Goal: Information Seeking & Learning: Find specific fact

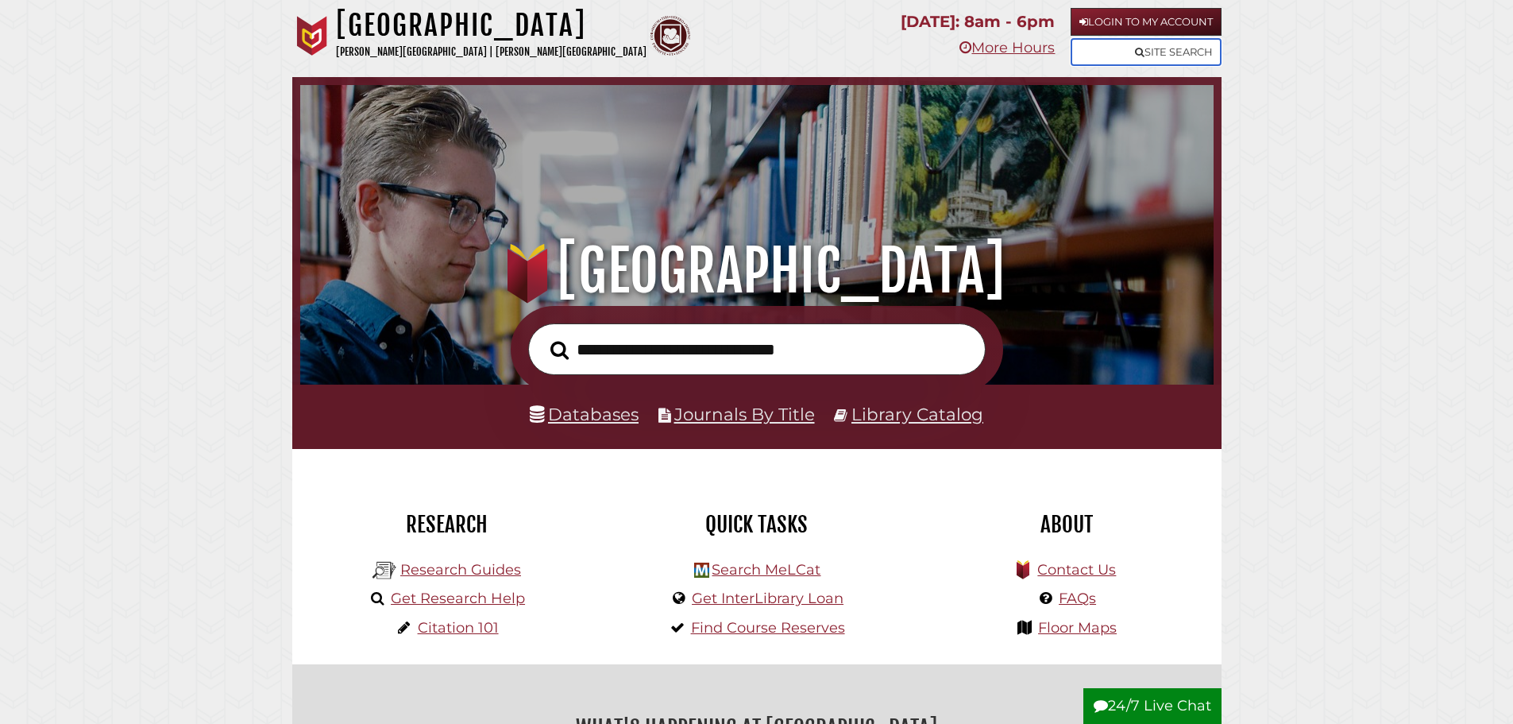
click at [1157, 46] on link "Site Search" at bounding box center [1146, 52] width 151 height 28
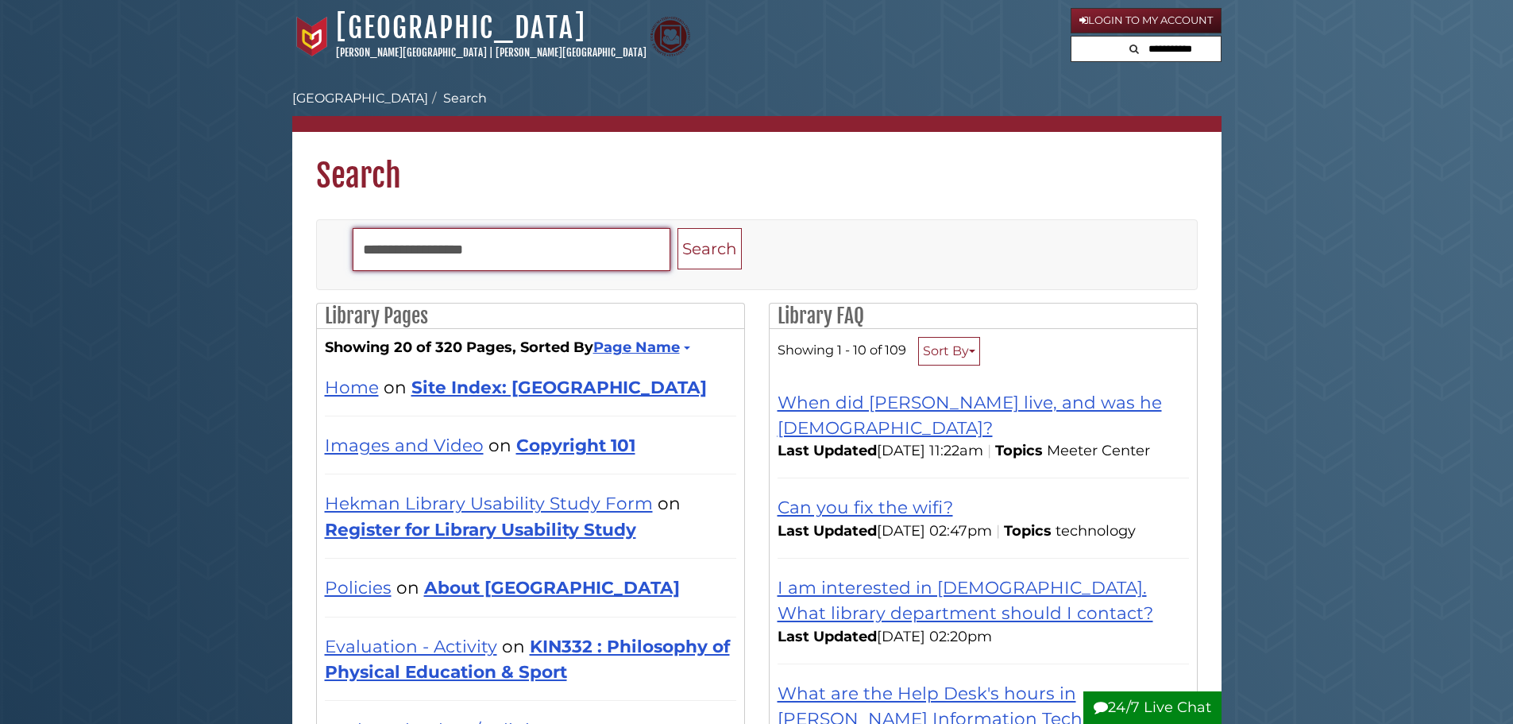
click at [416, 261] on input "Search" at bounding box center [512, 249] width 318 height 43
type input "*****"
click at [678, 228] on button "Search" at bounding box center [710, 249] width 64 height 42
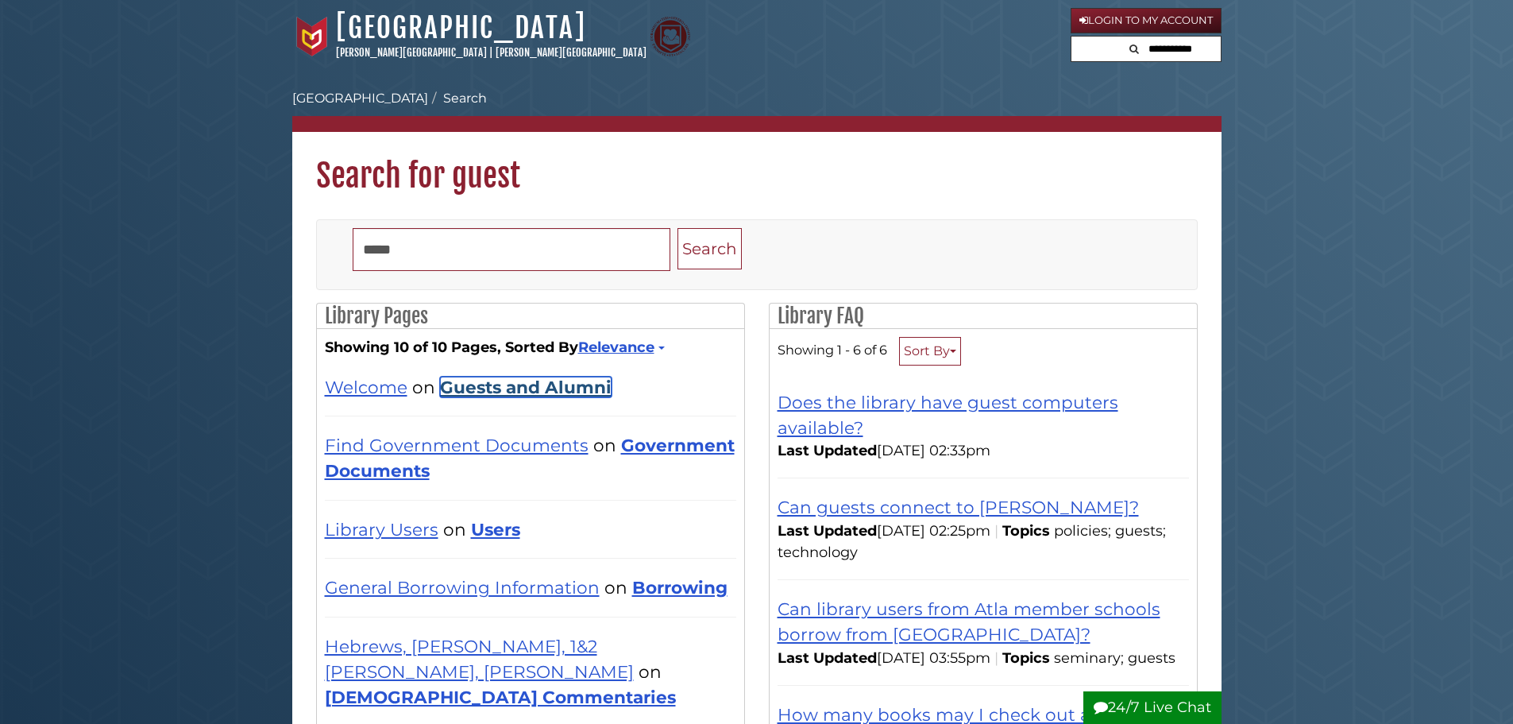
click at [461, 387] on link "Guests and Alumni" at bounding box center [526, 387] width 172 height 21
click at [395, 386] on link "Welcome" at bounding box center [366, 387] width 83 height 21
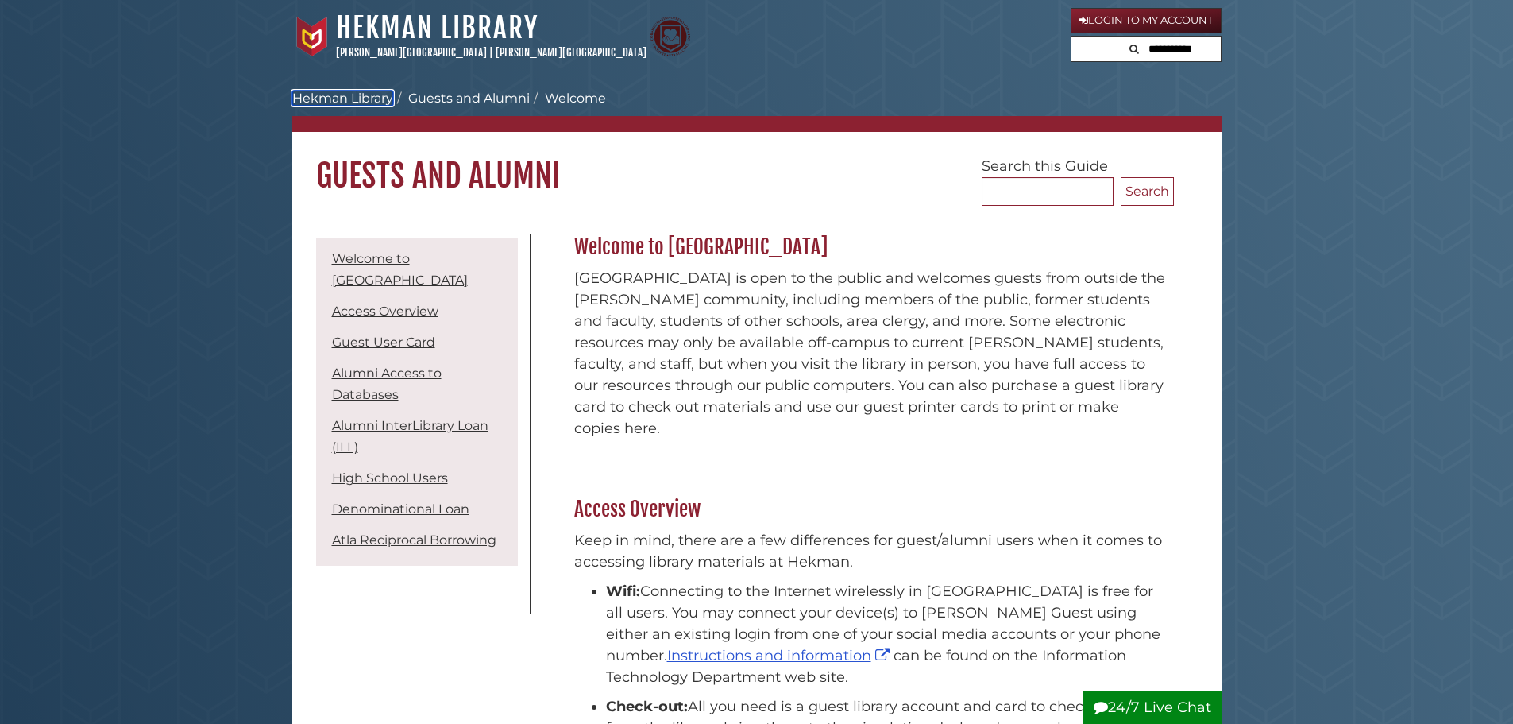
click at [332, 92] on link "Hekman Library" at bounding box center [342, 98] width 101 height 15
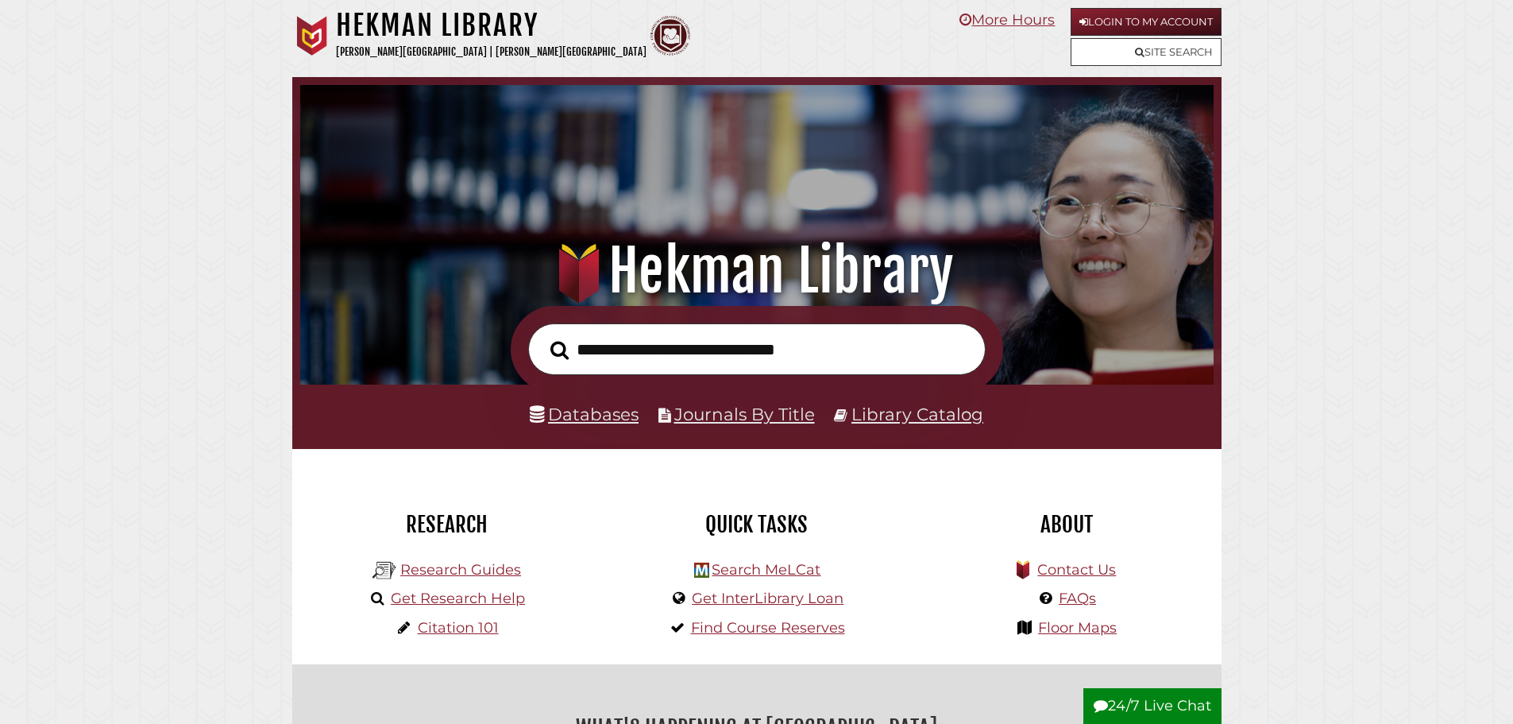
scroll to position [302, 906]
click at [1149, 53] on link "Site Search" at bounding box center [1146, 52] width 151 height 28
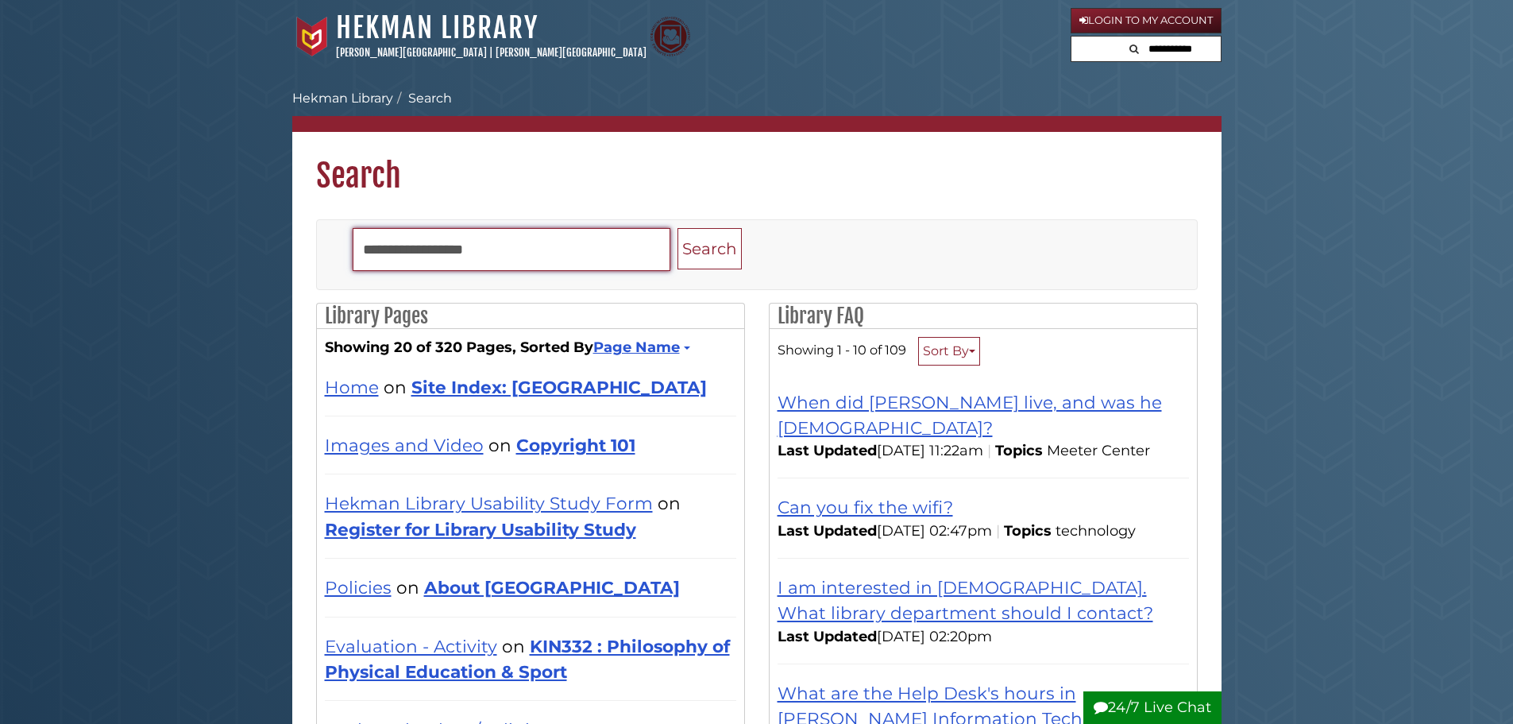
click at [413, 243] on input "Search" at bounding box center [512, 249] width 318 height 43
type input "*********"
click at [678, 228] on button "Search" at bounding box center [710, 249] width 64 height 42
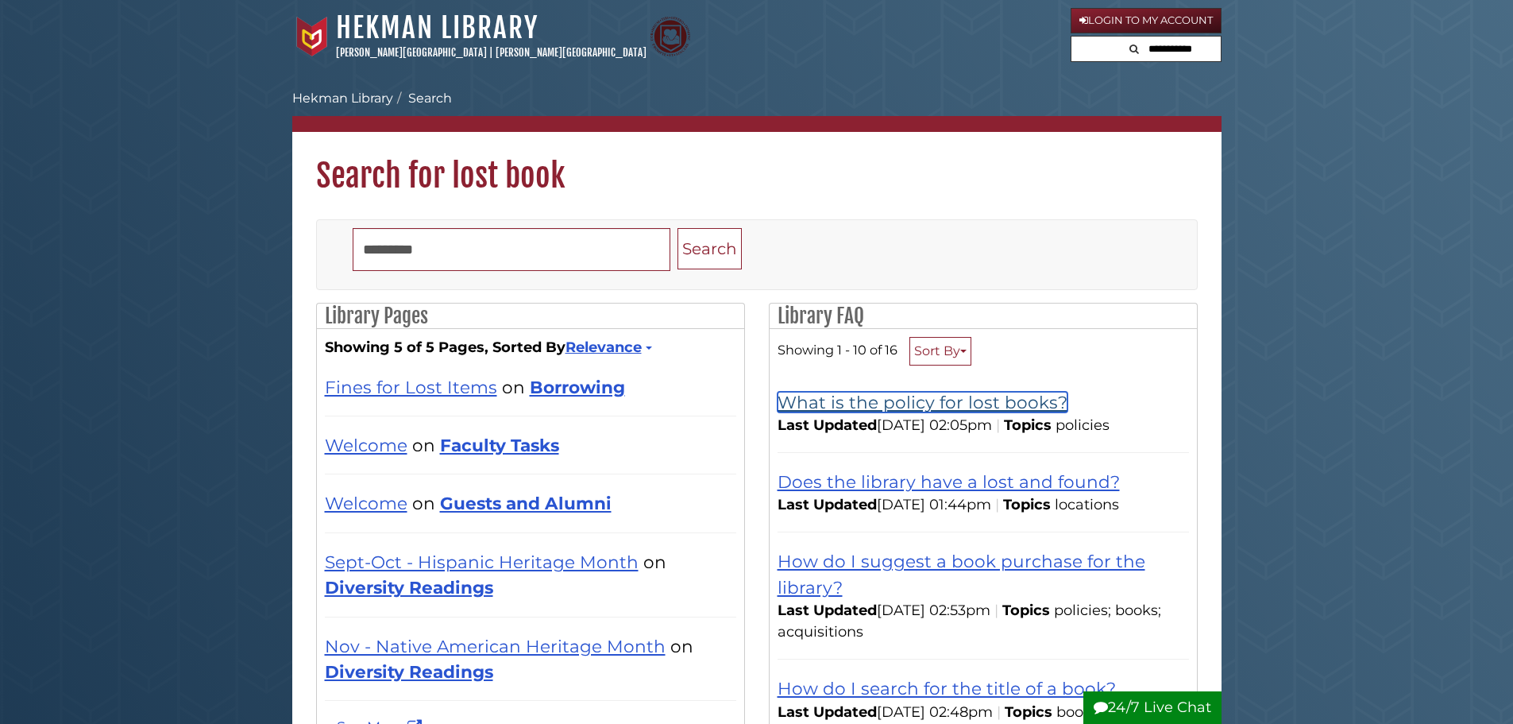
click at [838, 408] on link "What is the policy for lost books?" at bounding box center [923, 402] width 290 height 21
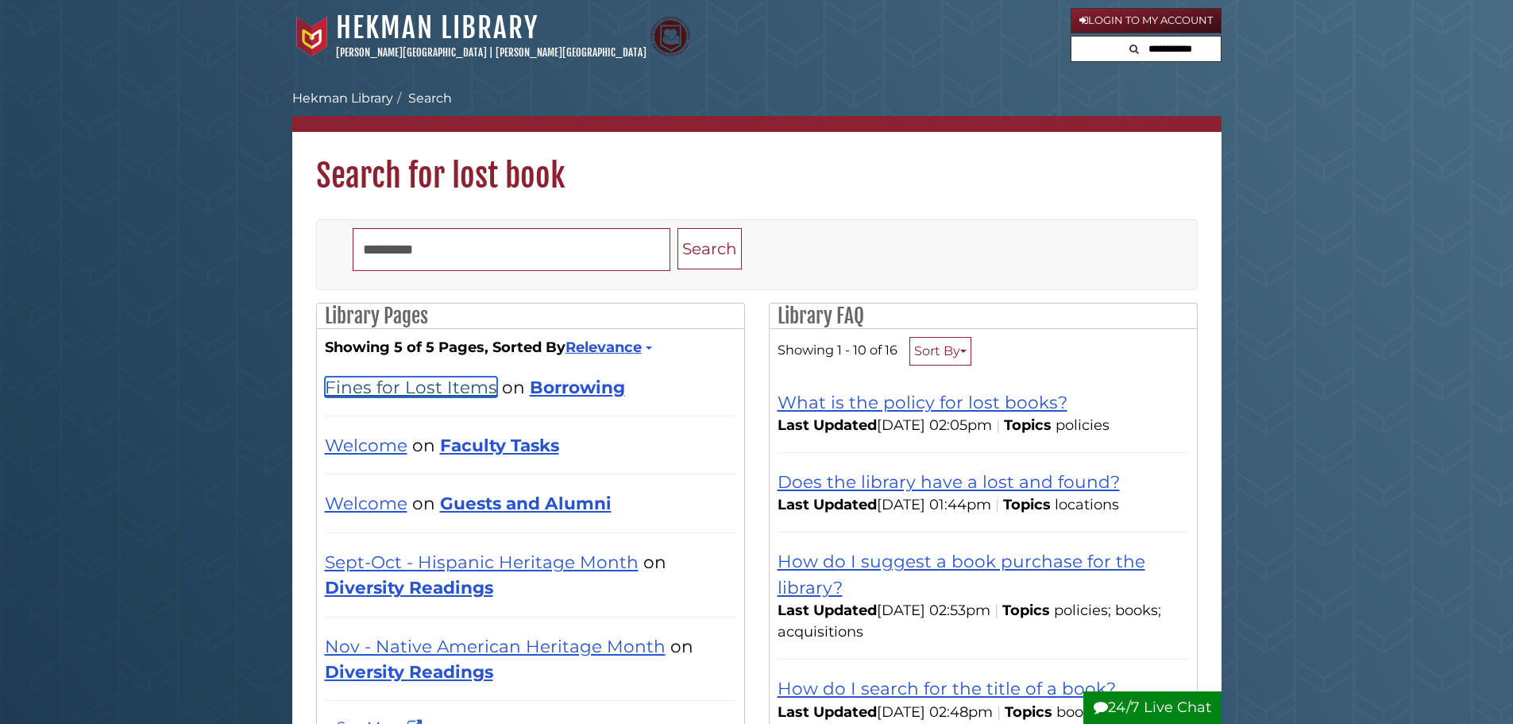
click at [385, 384] on link "Fines for Lost Items" at bounding box center [411, 387] width 172 height 21
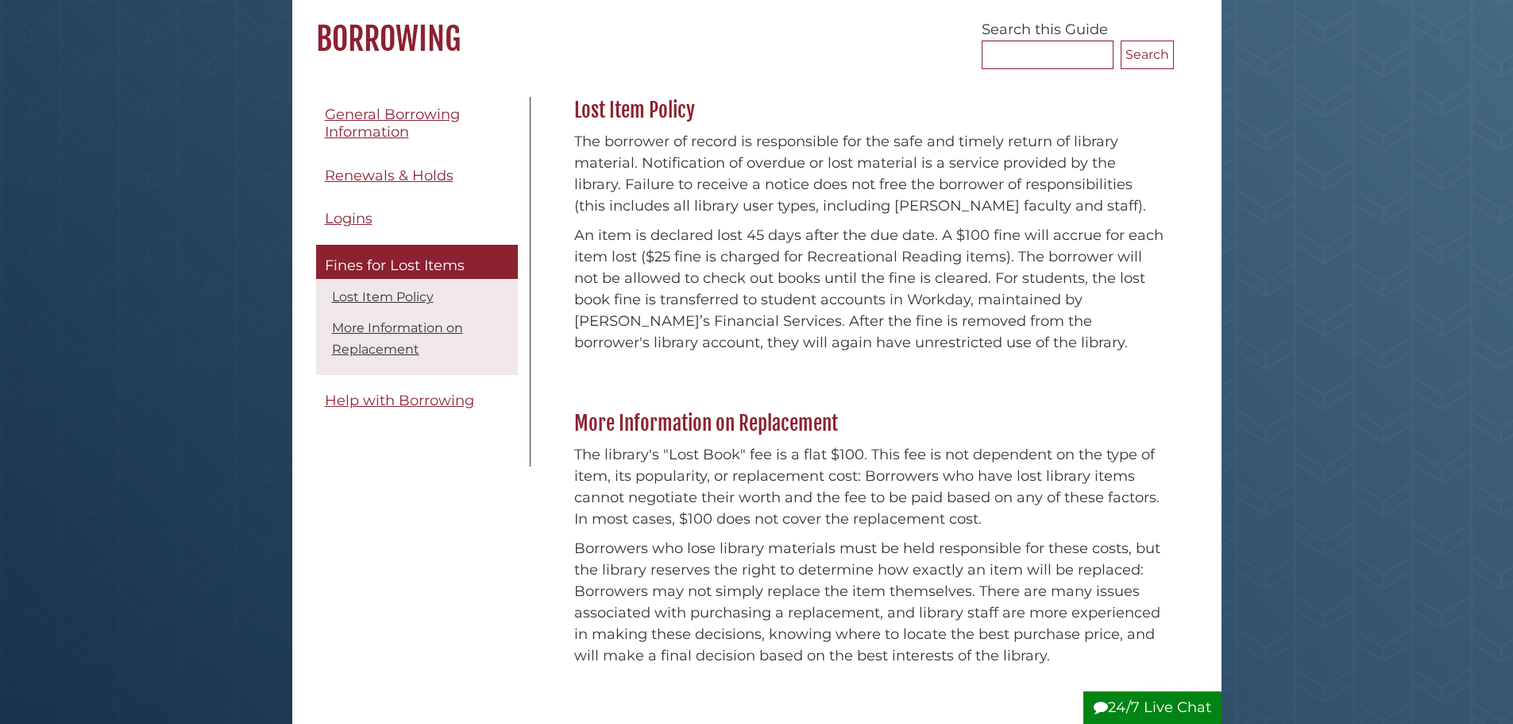
scroll to position [159, 0]
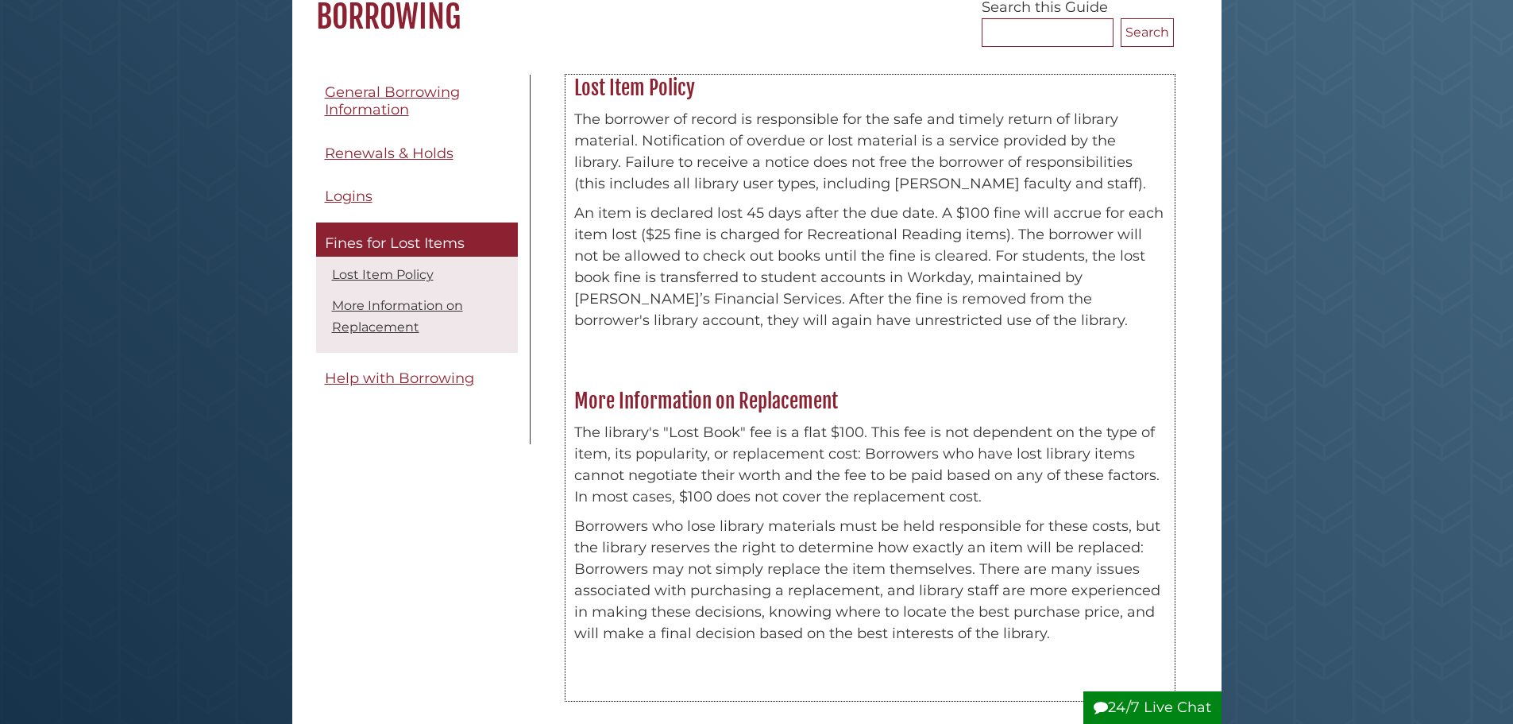
click at [978, 211] on p "An item is declared lost 45 days after the due date. A $100 fine will accrue fo…" at bounding box center [870, 267] width 592 height 129
click at [836, 255] on p "An item is declared lost 45 days after the due date. A $100 fine will accrue fo…" at bounding box center [870, 267] width 592 height 129
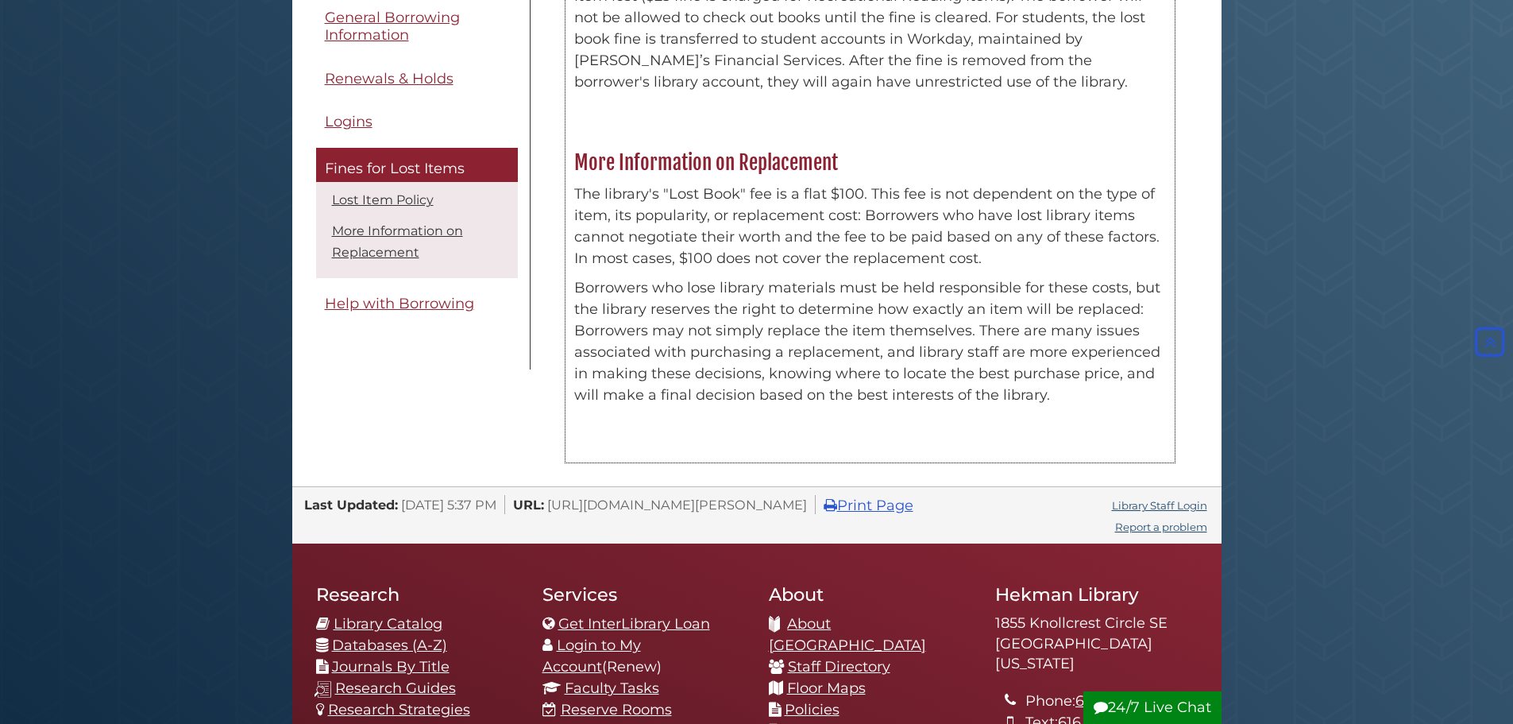
scroll to position [0, 0]
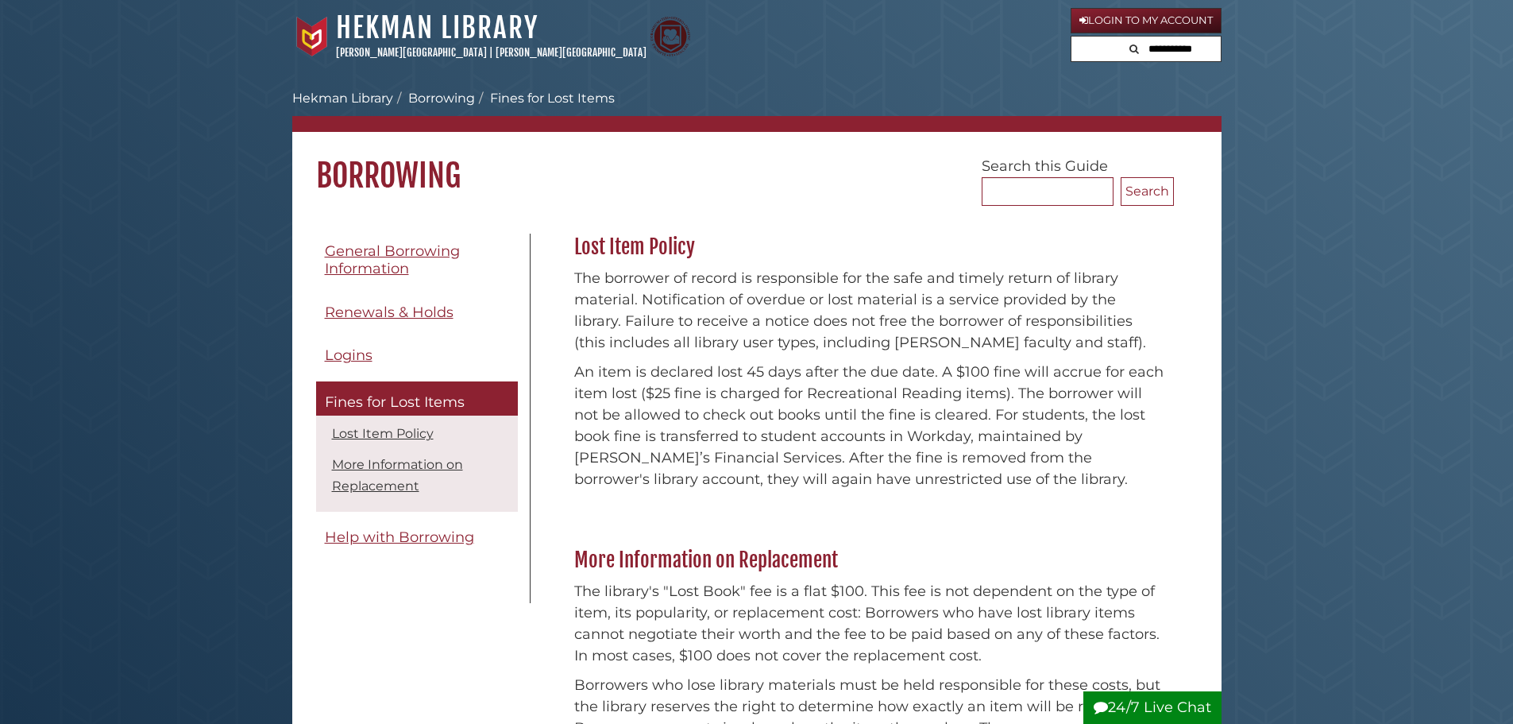
click at [705, 210] on div "Menu General Borrowing Information Renewals & Holds Logins Fines for Lost Items…" at bounding box center [757, 547] width 930 height 674
click at [370, 21] on link "Hekman Library" at bounding box center [437, 27] width 203 height 35
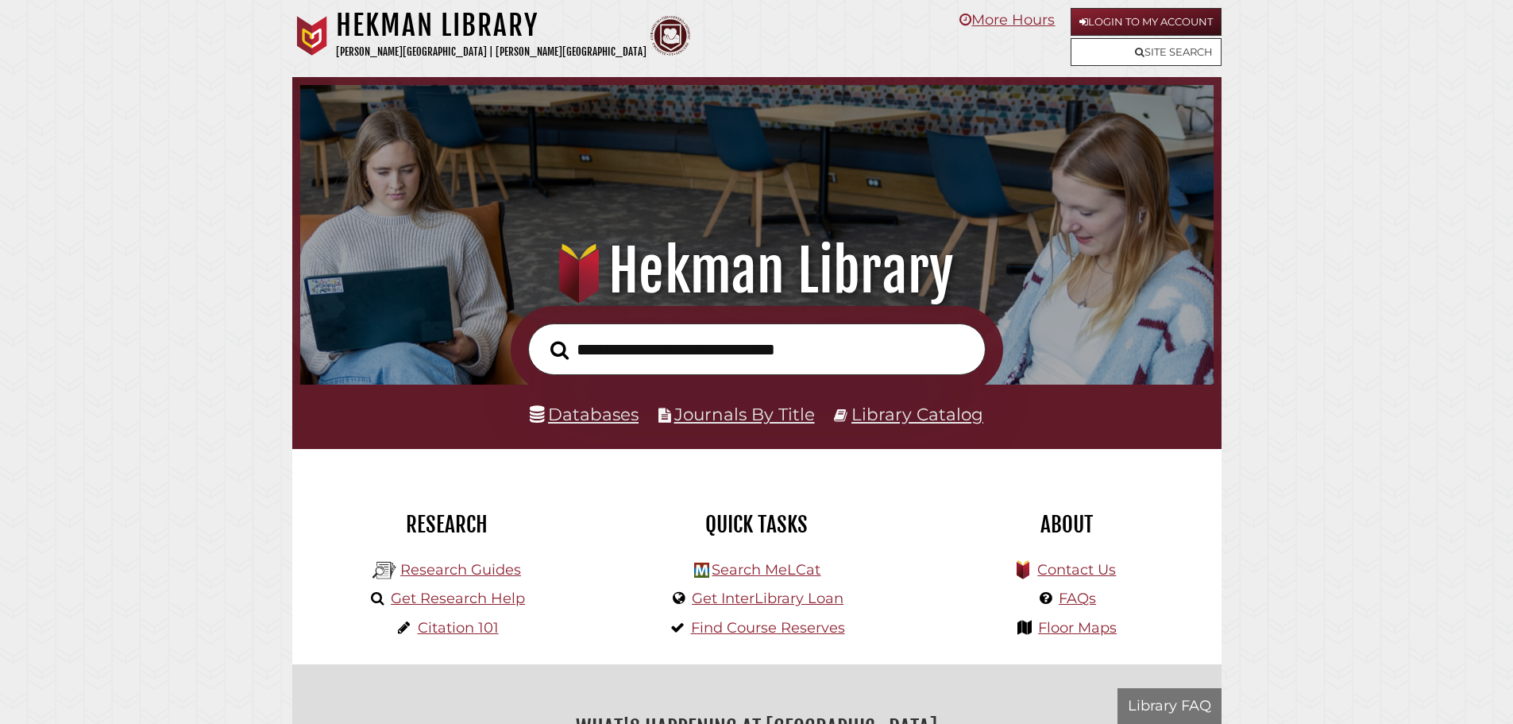
scroll to position [302, 906]
click at [1102, 44] on link "Site Search" at bounding box center [1146, 52] width 151 height 28
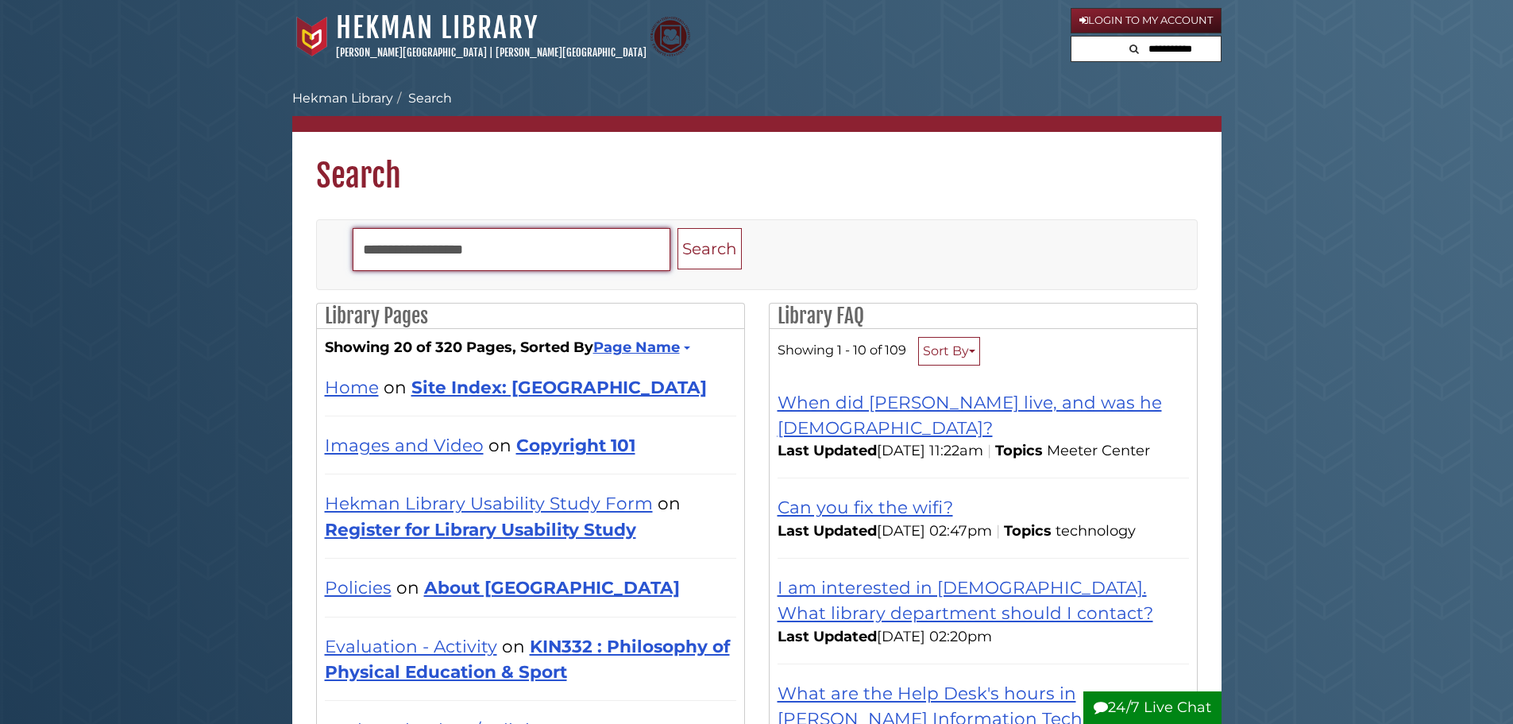
click at [511, 253] on input "Search" at bounding box center [512, 249] width 318 height 43
type input "*********"
click at [678, 228] on button "Search" at bounding box center [710, 249] width 64 height 42
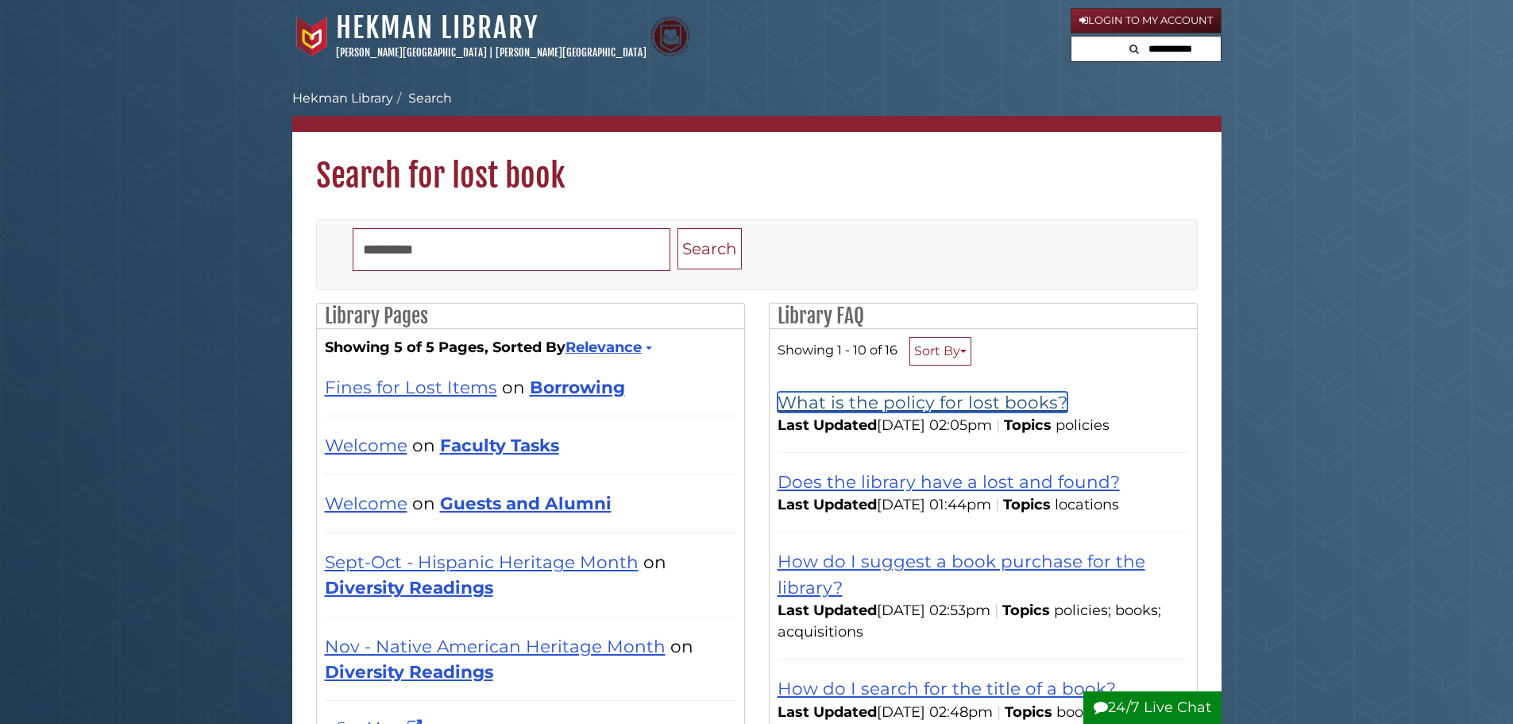
click at [875, 404] on link "What is the policy for lost books?" at bounding box center [923, 402] width 290 height 21
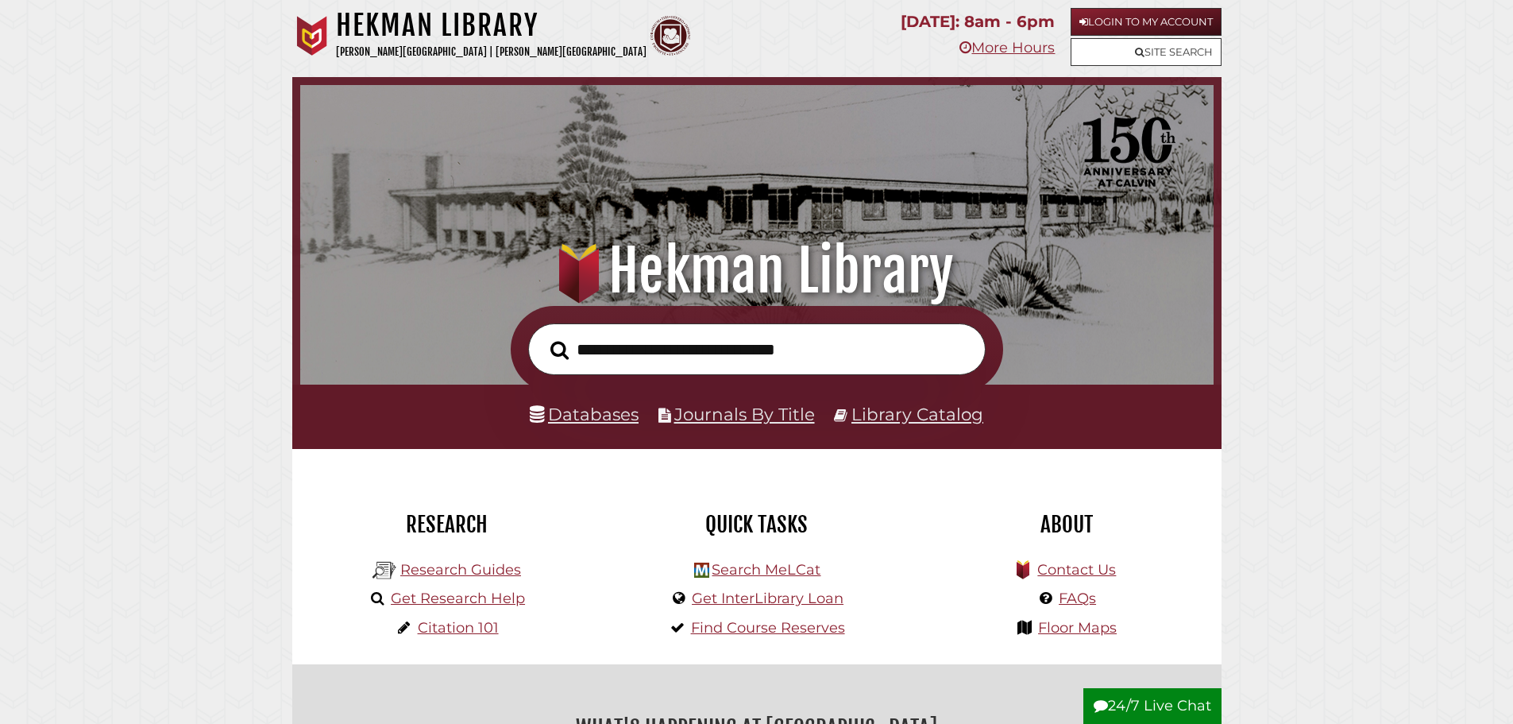
scroll to position [302, 906]
